Goal: Task Accomplishment & Management: Manage account settings

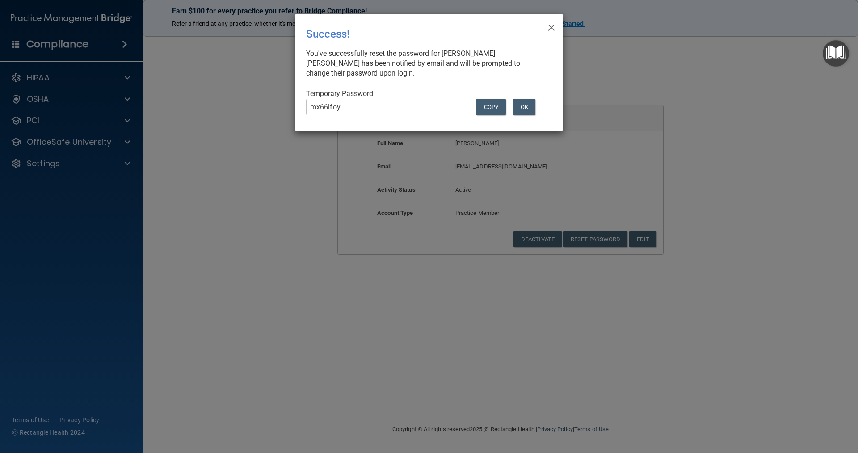
click at [525, 96] on div "Temporary Password mx66lfoy COPY OK" at bounding box center [425, 106] width 239 height 34
click at [522, 112] on button "OK" at bounding box center [524, 107] width 22 height 17
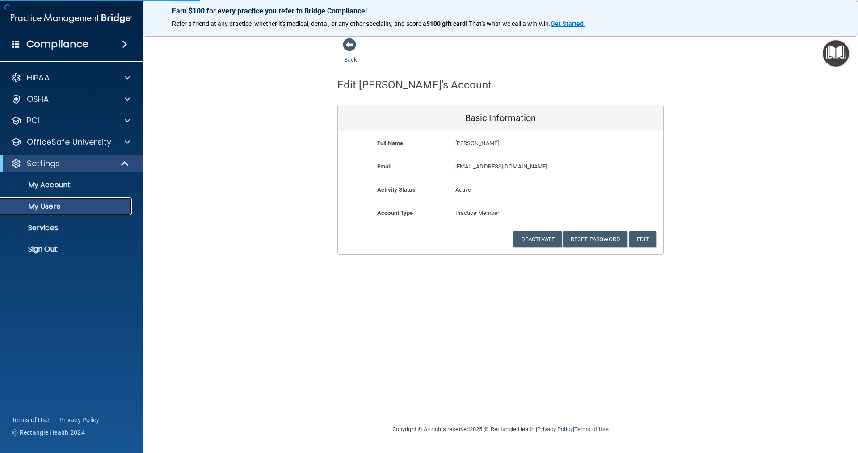
click at [49, 212] on link "My Users" at bounding box center [61, 207] width 141 height 18
select select "20"
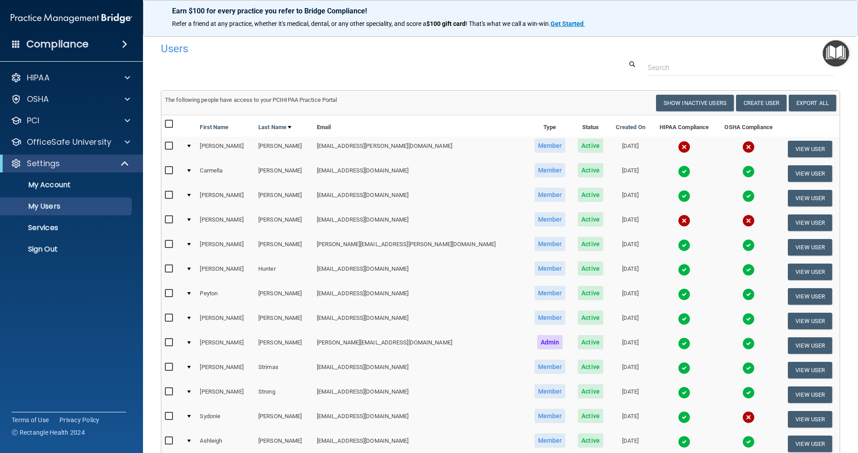
click at [652, 230] on td at bounding box center [684, 223] width 65 height 25
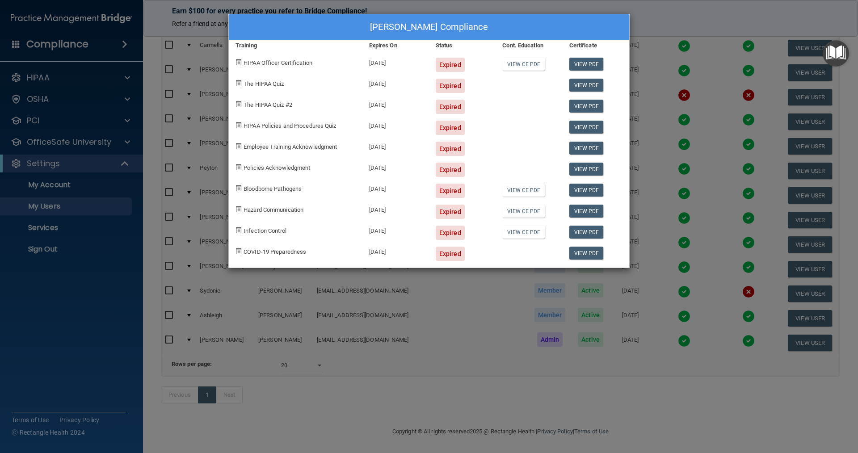
scroll to position [139, 0]
click at [685, 91] on div "[PERSON_NAME] Compliance Training Expires On Status Cont. Education Certificate…" at bounding box center [429, 226] width 858 height 453
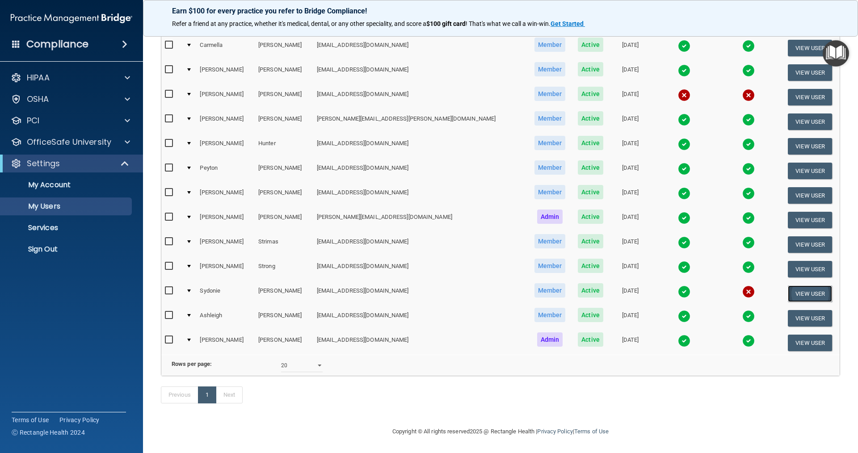
click at [808, 286] on button "View User" at bounding box center [810, 294] width 44 height 17
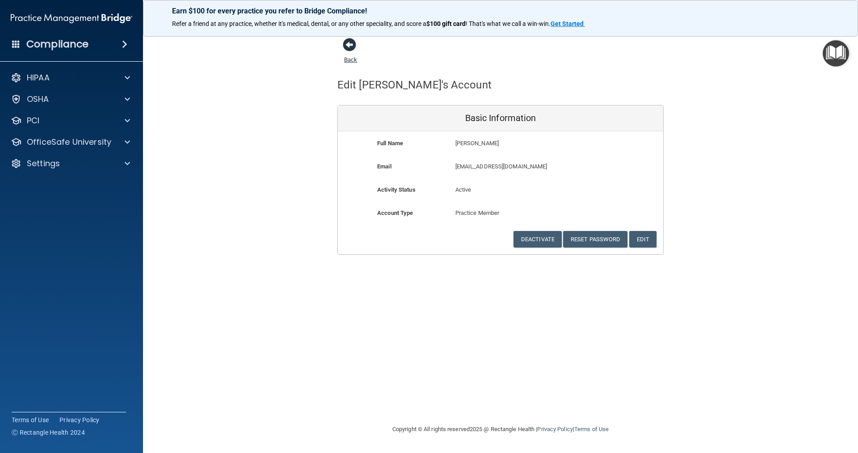
click at [348, 46] on span at bounding box center [349, 44] width 13 height 13
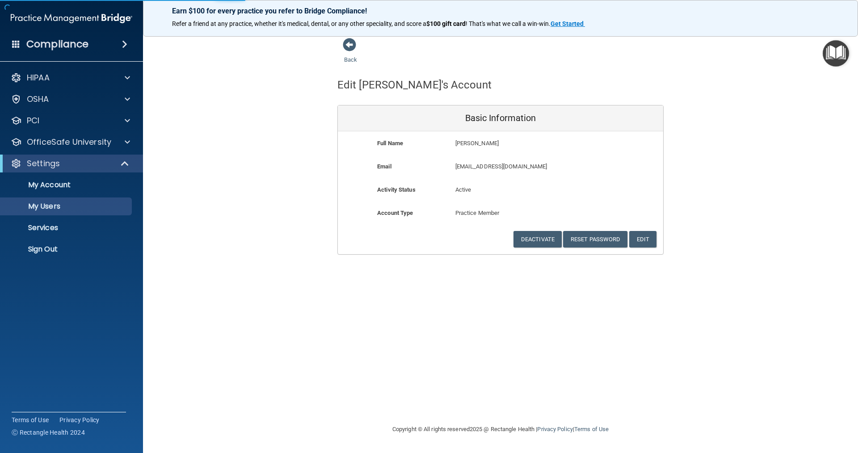
select select "20"
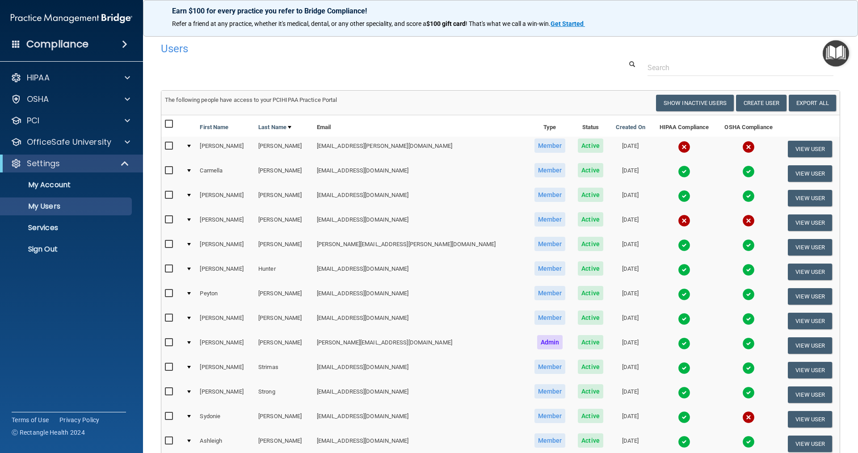
click at [743, 416] on img at bounding box center [749, 417] width 13 height 13
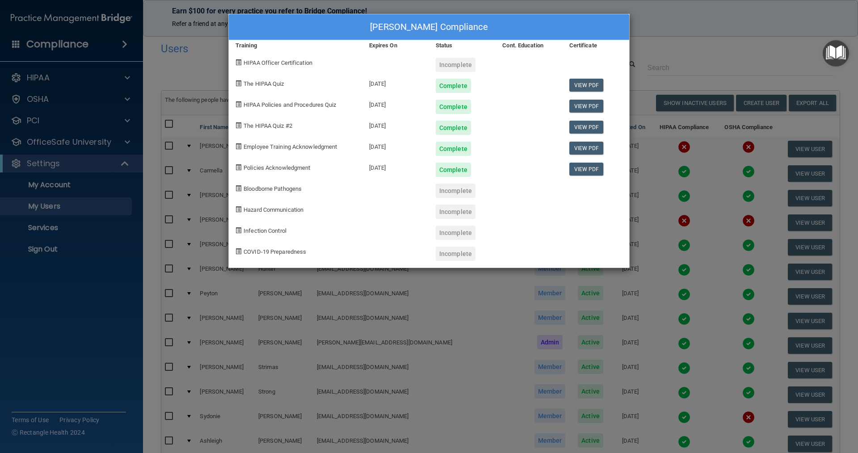
click at [746, 40] on div "[PERSON_NAME] Compliance Training Expires On Status Cont. Education Certificate…" at bounding box center [429, 226] width 858 height 453
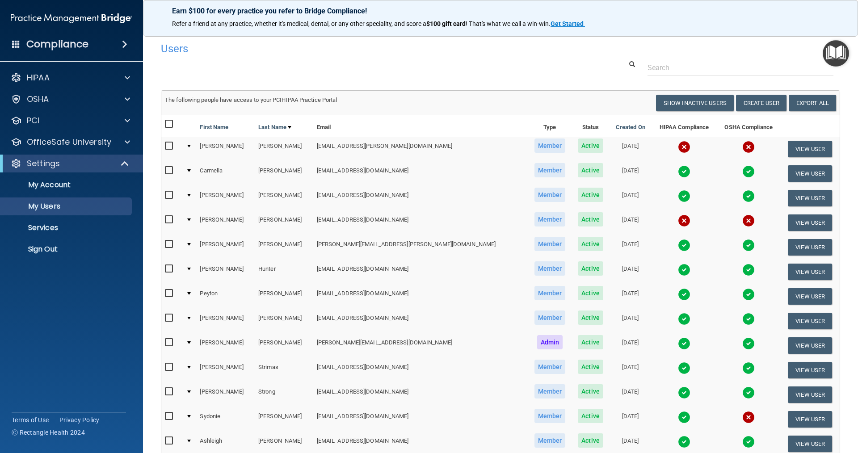
click at [165, 343] on td at bounding box center [171, 346] width 21 height 25
click at [165, 342] on input "checkbox" at bounding box center [170, 342] width 10 height 7
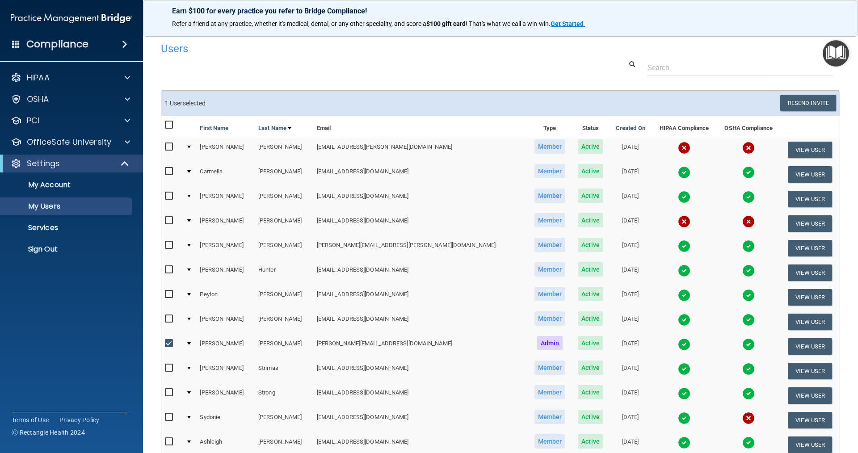
click at [165, 342] on input "checkbox" at bounding box center [170, 343] width 10 height 7
checkbox input "false"
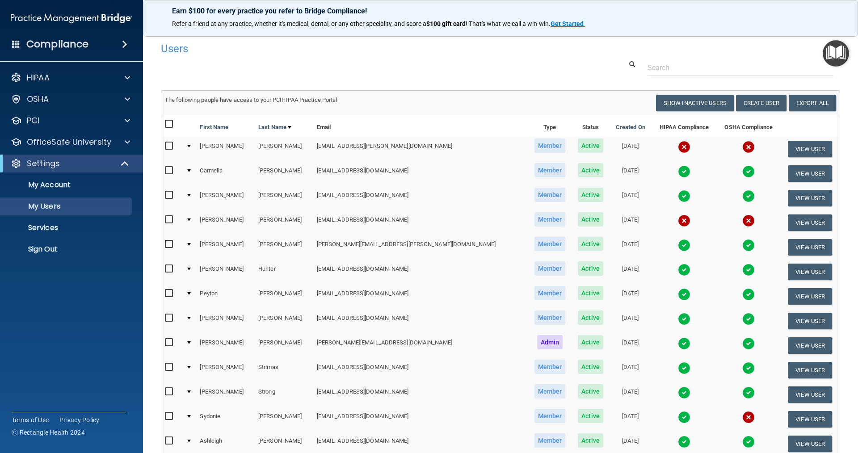
click at [168, 221] on input "checkbox" at bounding box center [170, 219] width 10 height 7
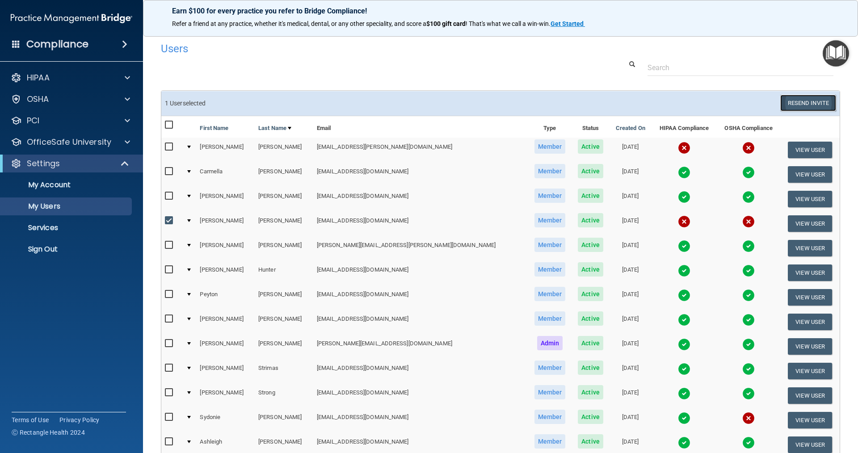
click at [823, 99] on button "Resend Invite" at bounding box center [809, 103] width 56 height 17
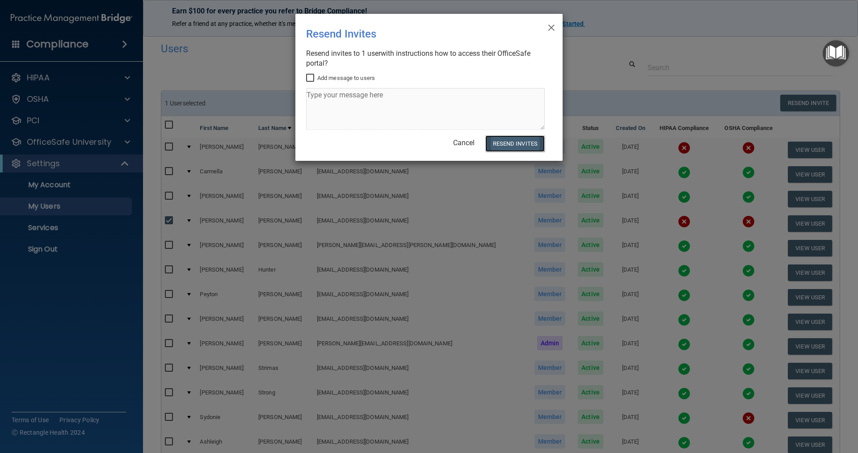
click at [516, 145] on button "Resend Invites" at bounding box center [515, 143] width 59 height 17
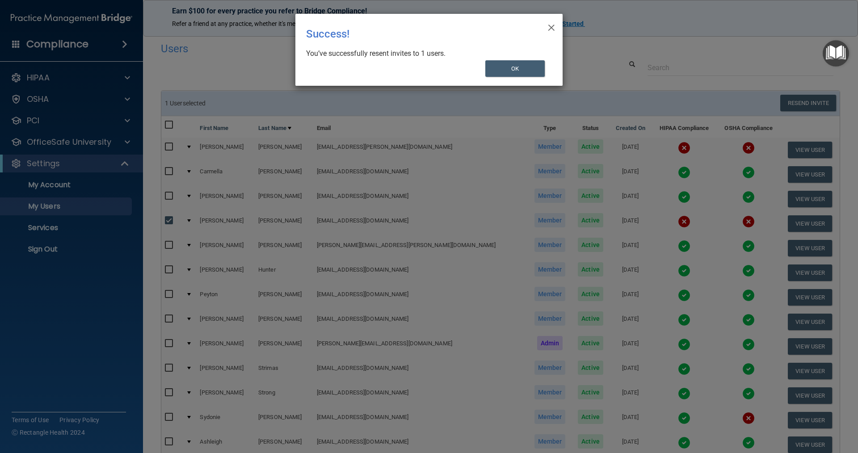
click at [172, 149] on div "× Close Success! You’ve successfully resent invites to 1 users. OK" at bounding box center [429, 226] width 858 height 453
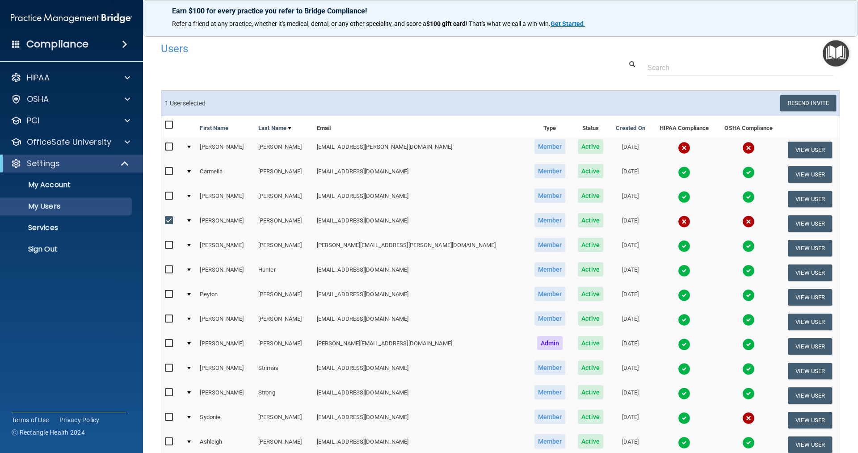
click at [172, 219] on input "checkbox" at bounding box center [170, 220] width 10 height 7
checkbox input "false"
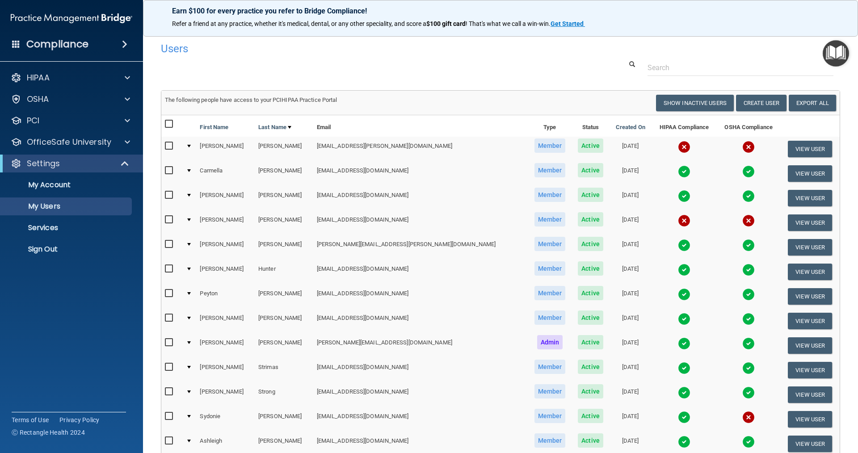
click at [165, 148] on input "checkbox" at bounding box center [170, 146] width 10 height 7
checkbox input "true"
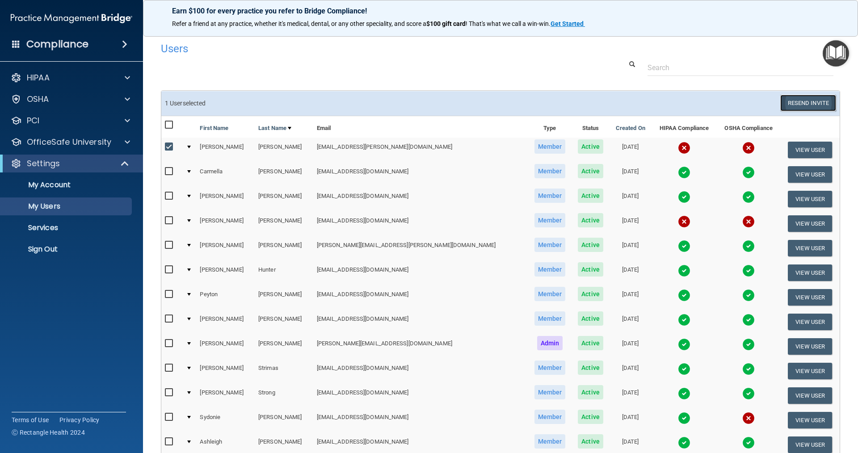
click at [814, 102] on button "Resend Invite" at bounding box center [809, 103] width 56 height 17
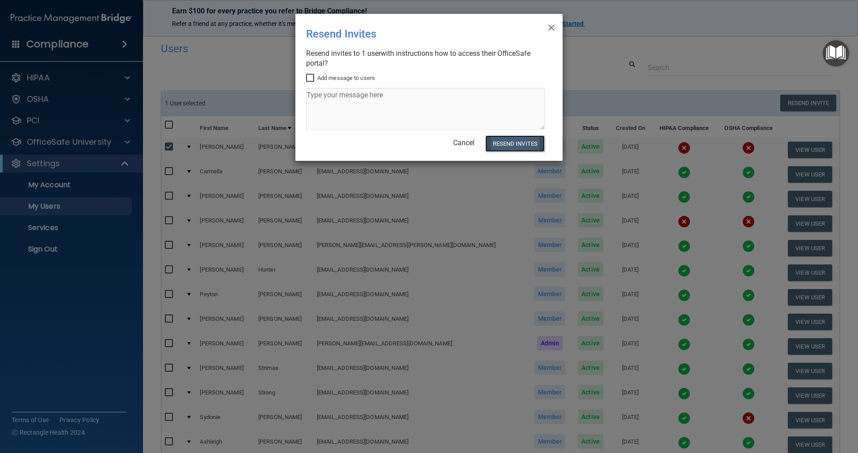
click at [517, 141] on button "Resend Invites" at bounding box center [515, 143] width 59 height 17
click at [551, 28] on span "×" at bounding box center [552, 26] width 8 height 18
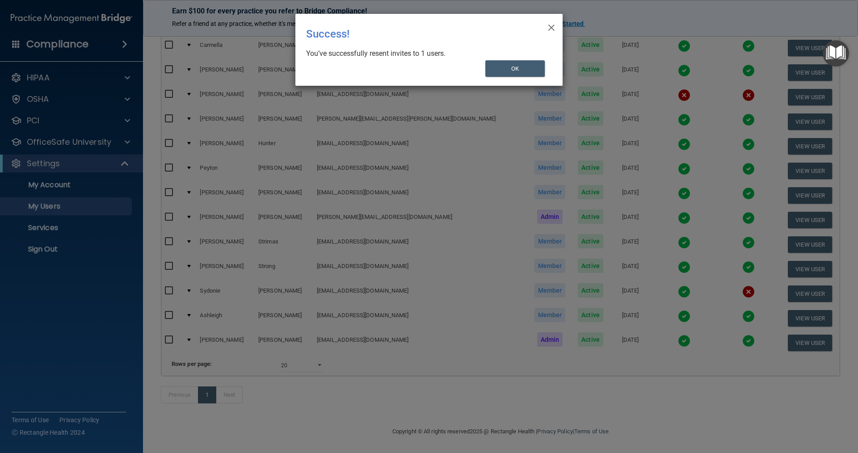
scroll to position [140, 0]
click at [499, 71] on button "OK" at bounding box center [516, 68] width 60 height 17
